Goal: Information Seeking & Learning: Learn about a topic

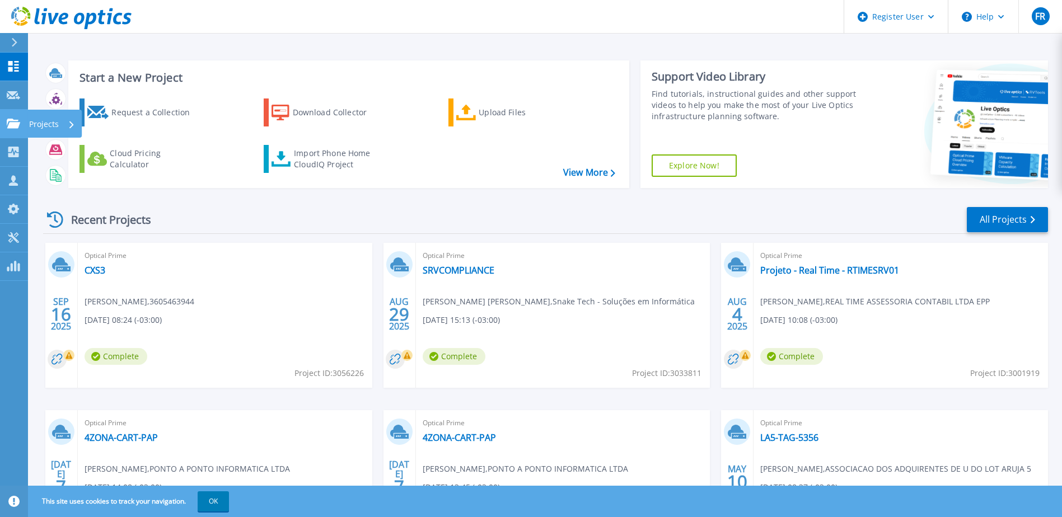
click at [75, 124] on div "Projects" at bounding box center [54, 124] width 54 height 28
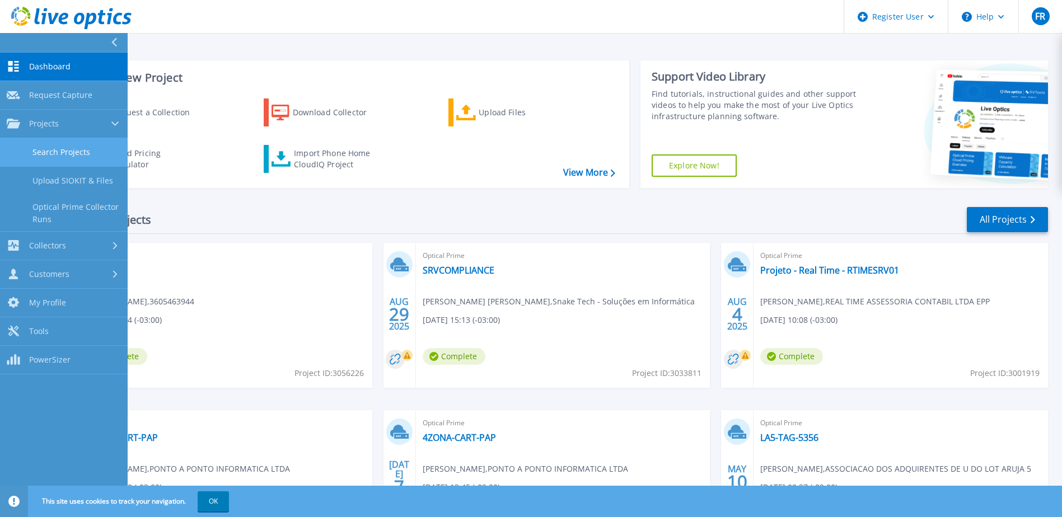
click at [67, 150] on link "Search Projects" at bounding box center [64, 152] width 128 height 29
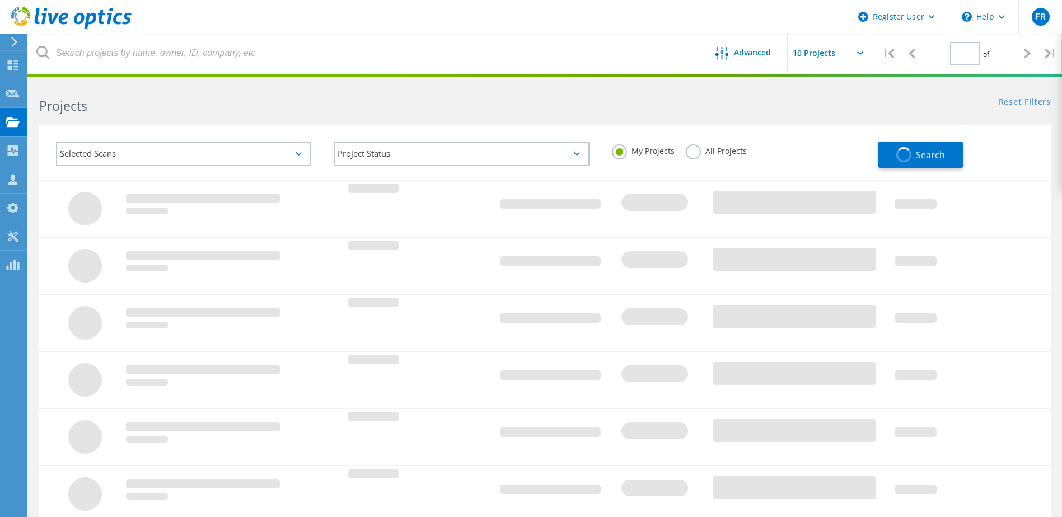
type input "1"
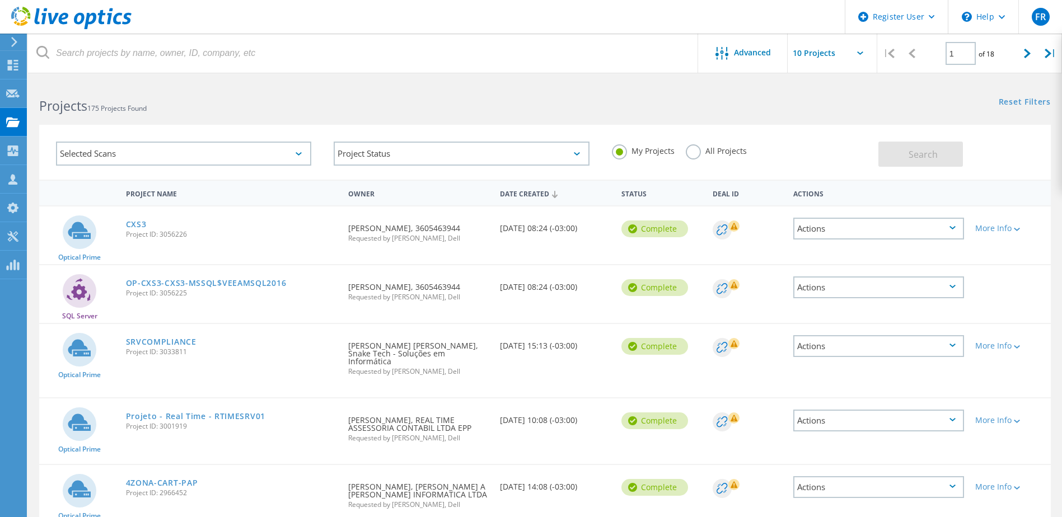
click at [689, 150] on label "All Projects" at bounding box center [715, 149] width 61 height 11
click at [0, 0] on input "All Projects" at bounding box center [0, 0] width 0 height 0
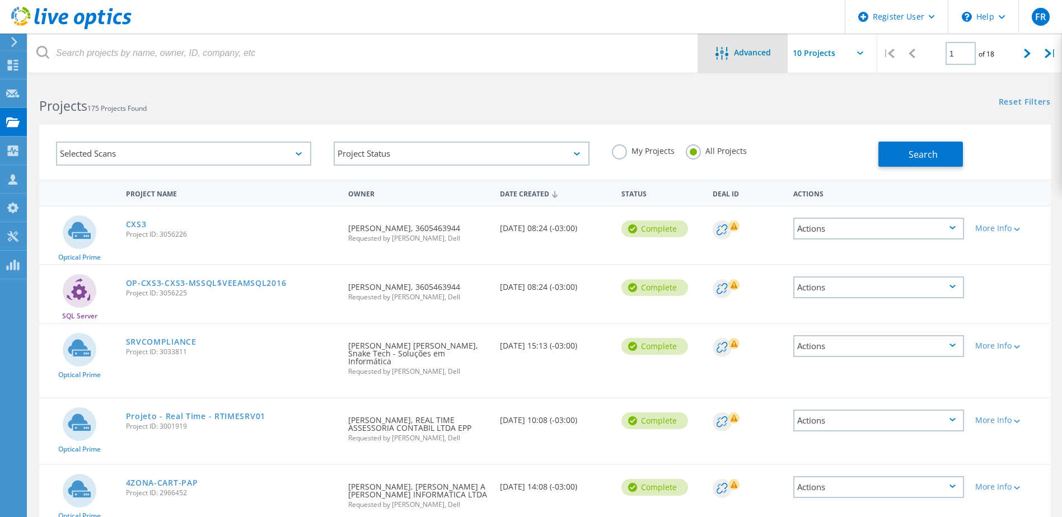
click at [749, 50] on span "Advanced" at bounding box center [752, 53] width 37 height 8
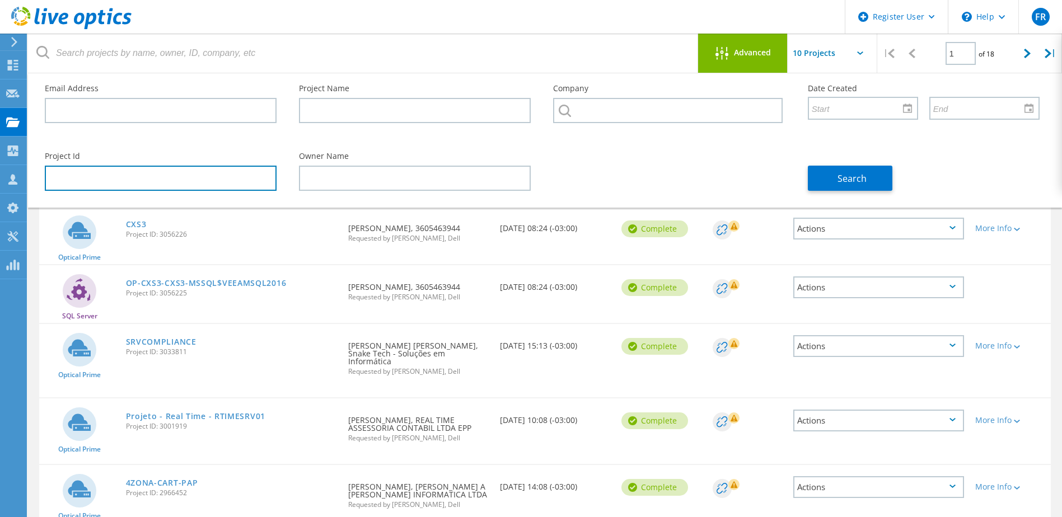
click at [144, 172] on input "text" at bounding box center [161, 178] width 232 height 25
paste input "3084595"
type input "3084595"
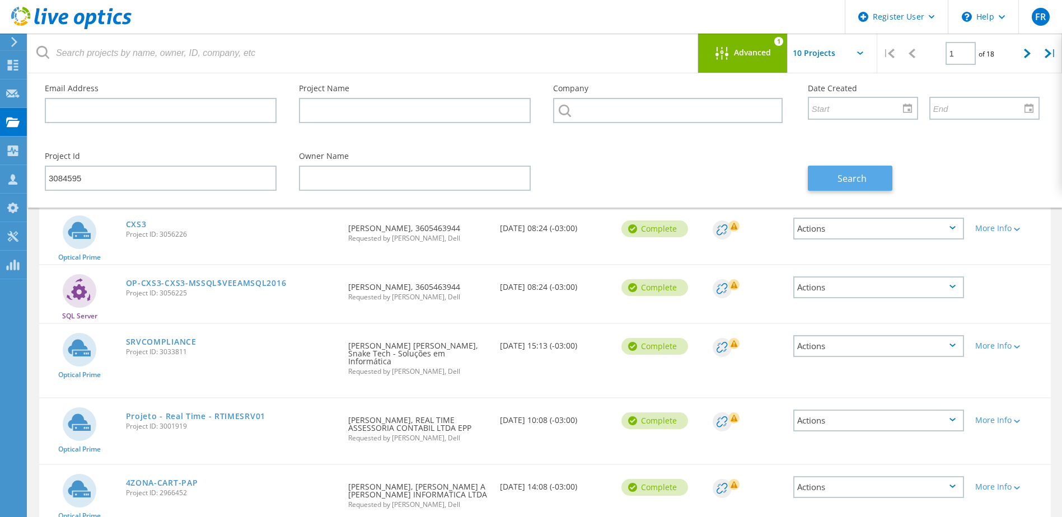
click at [862, 179] on span "Search" at bounding box center [851, 178] width 29 height 12
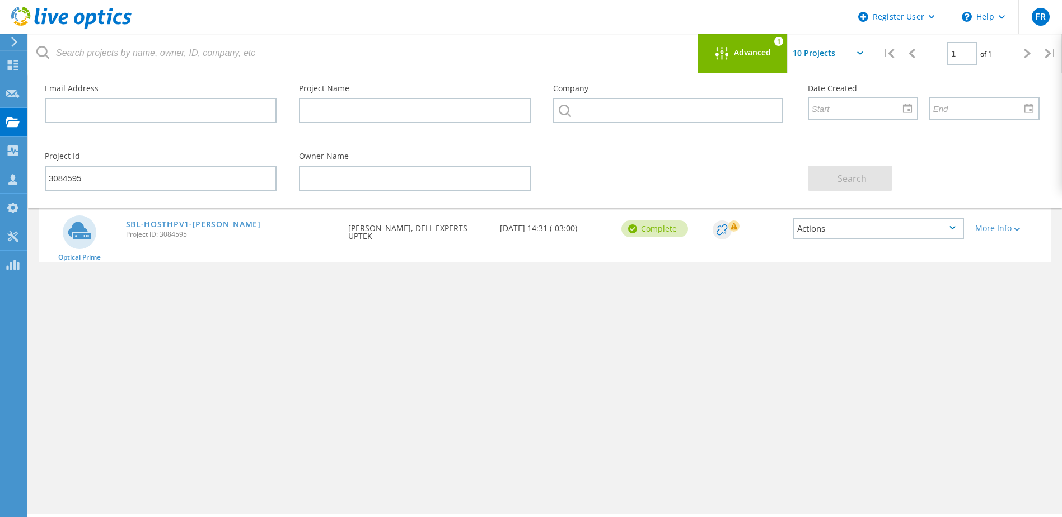
click at [184, 223] on link "SBL-HOSTHPV1-[PERSON_NAME]" at bounding box center [193, 224] width 135 height 8
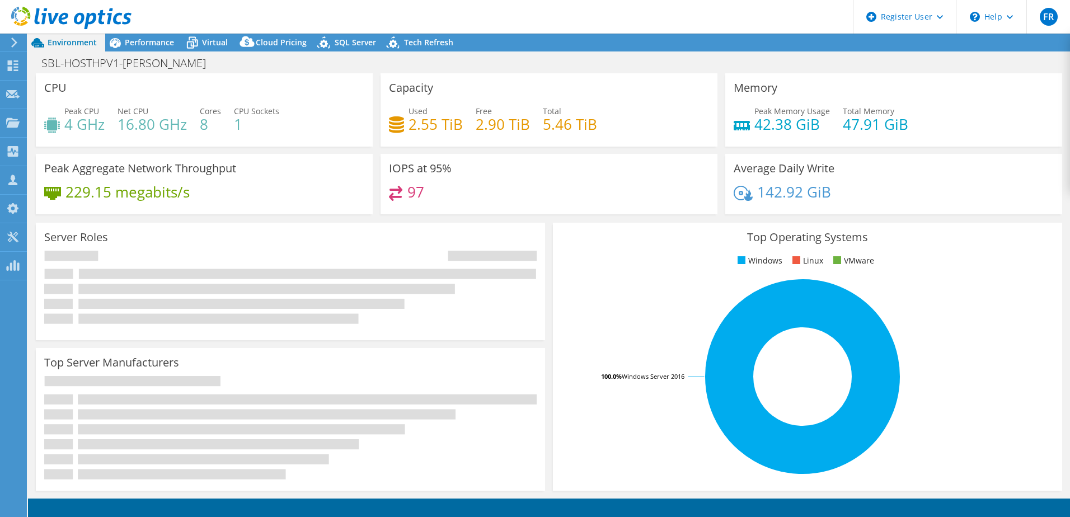
select select "SouthAmerica"
select select "BRL"
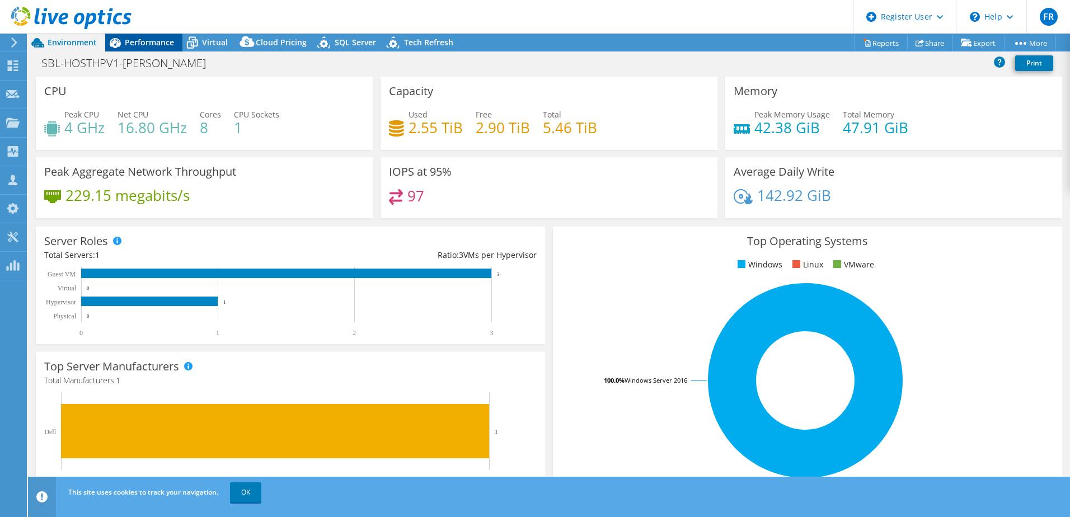
click at [142, 41] on span "Performance" at bounding box center [149, 42] width 49 height 11
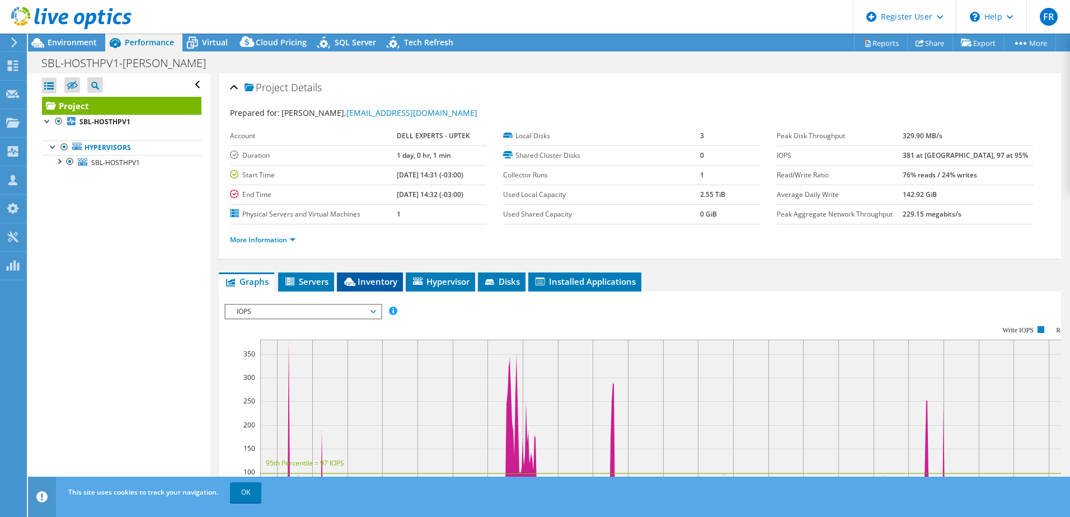
click at [362, 282] on span "Inventory" at bounding box center [369, 281] width 55 height 11
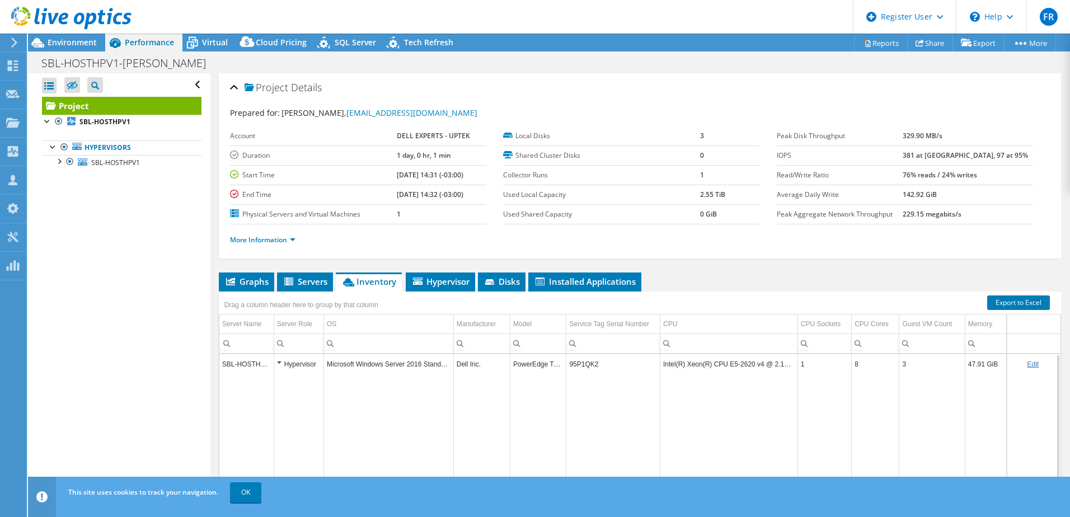
click at [579, 364] on td "95P1QK2" at bounding box center [613, 364] width 94 height 20
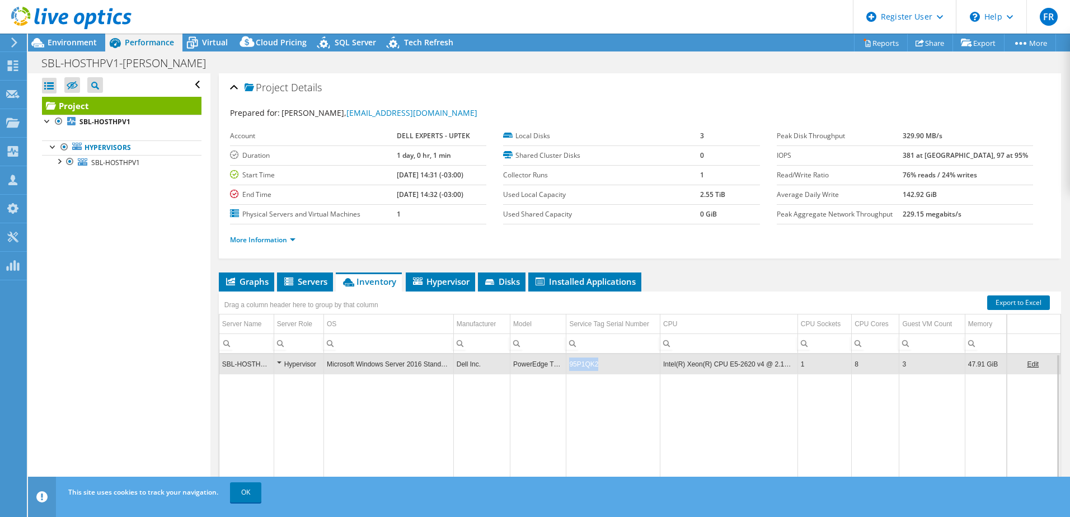
drag, startPoint x: 597, startPoint y: 361, endPoint x: 569, endPoint y: 366, distance: 27.8
click at [569, 366] on td "95P1QK2" at bounding box center [613, 364] width 94 height 20
